Goal: Register for event/course

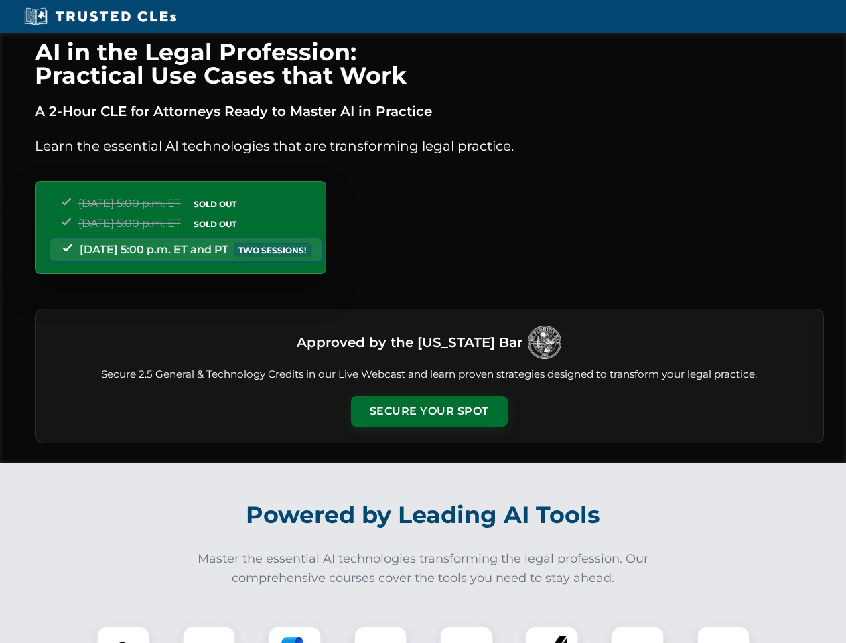
click at [429, 412] on button "Secure Your Spot" at bounding box center [429, 411] width 157 height 31
click at [123, 635] on img at bounding box center [123, 652] width 39 height 39
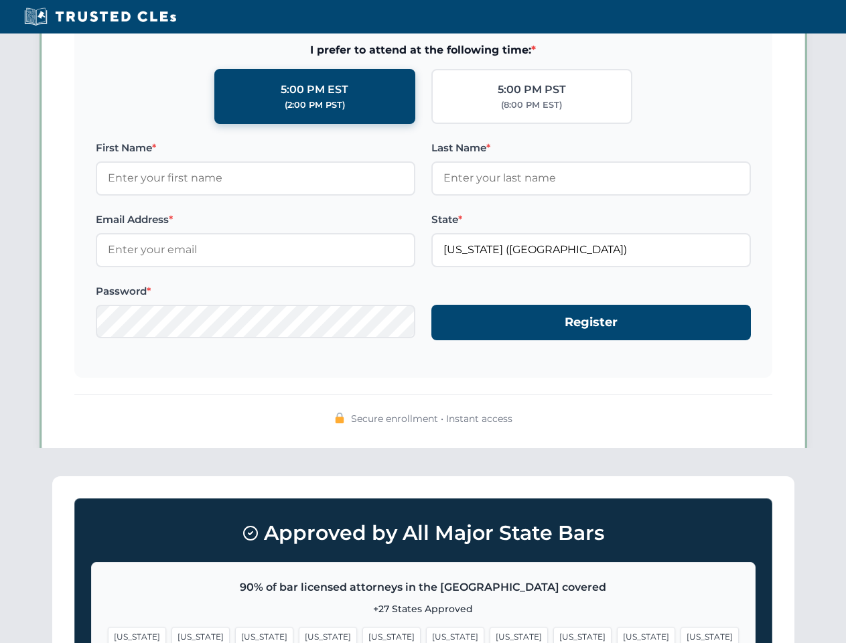
click at [490, 635] on span "[US_STATE]" at bounding box center [519, 636] width 58 height 19
click at [617, 635] on span "[US_STATE]" at bounding box center [646, 636] width 58 height 19
